Goal: Task Accomplishment & Management: Complete application form

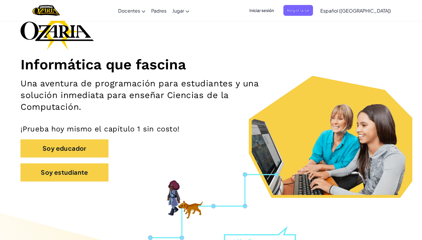
click at [277, 12] on span "Iniciar sesión" at bounding box center [262, 10] width 32 height 11
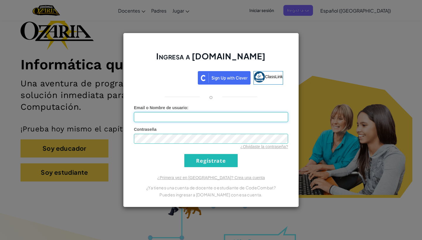
type input "[PERSON_NAME]"
click at [211, 160] on input "Regístrate" at bounding box center [210, 160] width 53 height 13
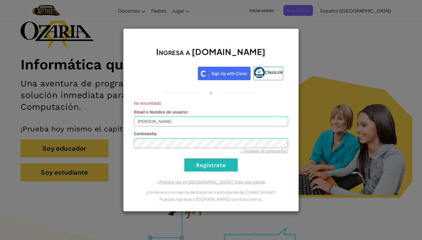
click at [204, 163] on input "Regístrate" at bounding box center [210, 164] width 53 height 13
click at [316, 66] on div "Ingresa a [DOMAIN_NAME] ClassLink o No encontrado. Email o Nombre de usuario : …" at bounding box center [211, 120] width 422 height 240
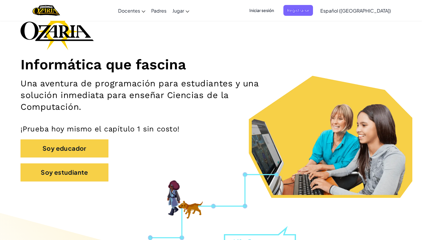
click at [271, 12] on span "Iniciar sesión" at bounding box center [262, 10] width 32 height 11
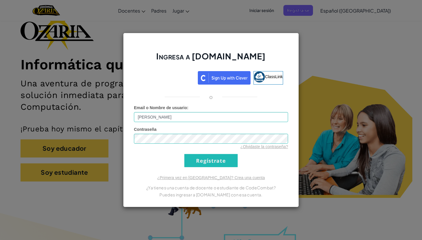
click at [211, 162] on input "Regístrate" at bounding box center [210, 160] width 53 height 13
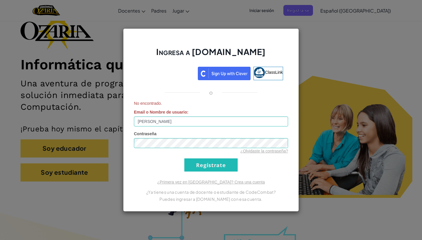
click at [215, 161] on input "Regístrate" at bounding box center [210, 164] width 53 height 13
click at [202, 128] on form "No encontrado. Email o Nombre de usuario : [PERSON_NAME] ¿Olvidaste la contrase…" at bounding box center [211, 135] width 154 height 71
click at [202, 126] on input "[PERSON_NAME]" at bounding box center [211, 122] width 154 height 10
type input "[PERSON_NAME]"
click at [203, 165] on input "Regístrate" at bounding box center [210, 164] width 53 height 13
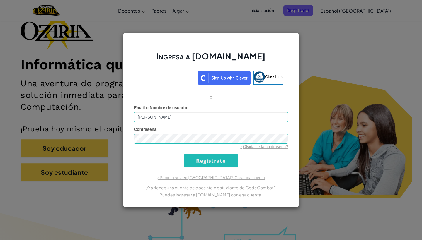
click at [203, 162] on input "Regístrate" at bounding box center [210, 160] width 53 height 13
